Goal: Task Accomplishment & Management: Manage account settings

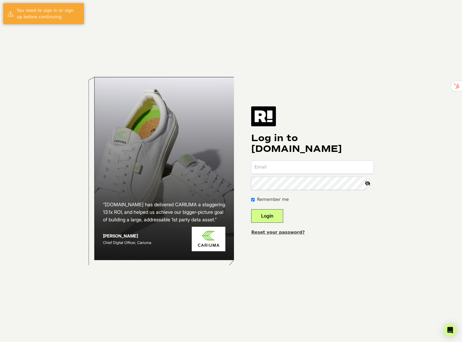
type input "[EMAIL_ADDRESS]"
click at [277, 219] on button "Login" at bounding box center [267, 215] width 32 height 13
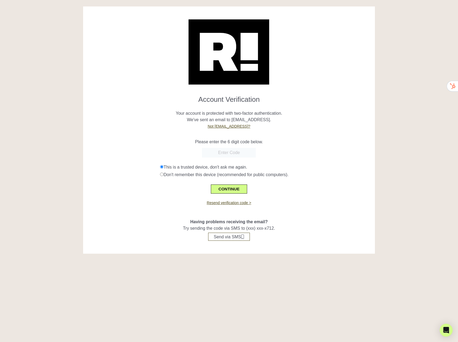
click at [69, 47] on div at bounding box center [41, 133] width 75 height 255
click at [246, 150] on input "text" at bounding box center [229, 153] width 54 height 10
paste input "507917"
type input "507917"
click at [227, 192] on button "CONTINUE" at bounding box center [229, 188] width 36 height 9
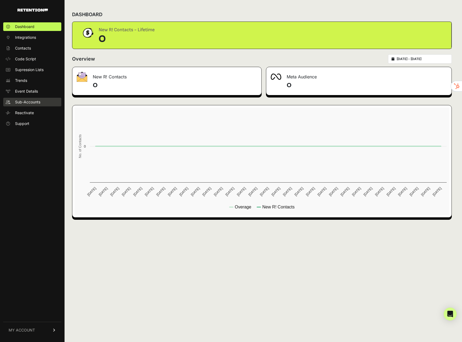
click at [24, 100] on span "Sub-Accounts" at bounding box center [27, 101] width 25 height 5
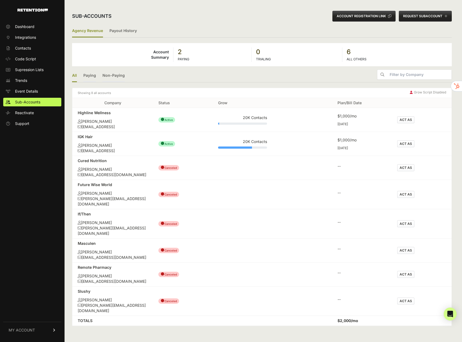
click at [401, 144] on button "ACT AS" at bounding box center [405, 143] width 17 height 7
